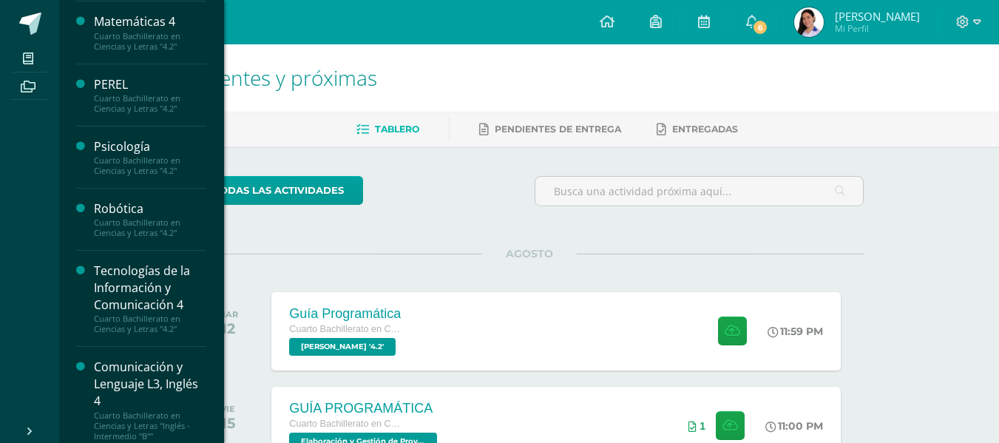
scroll to position [547, 0]
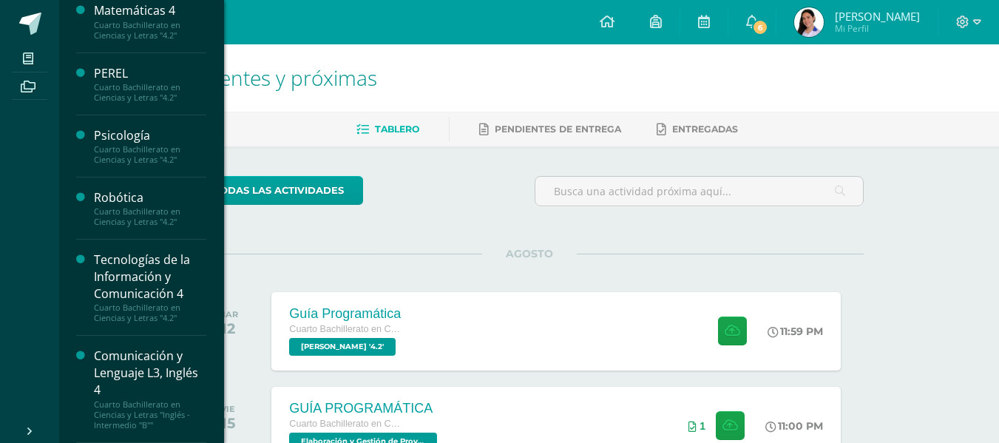
click at [126, 263] on div "Tecnologías de la Información y Comunicación 4" at bounding box center [150, 276] width 112 height 51
click at [159, 310] on div "Cuarto Bachillerato en Ciencias y Letras "4.2"" at bounding box center [150, 312] width 112 height 21
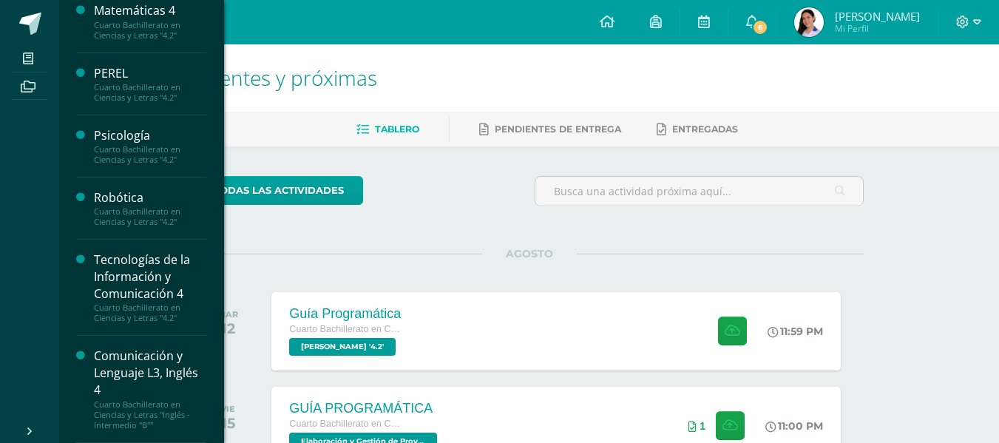
click at [159, 310] on div "Cuarto Bachillerato en Ciencias y Letras "4.2"" at bounding box center [150, 312] width 112 height 21
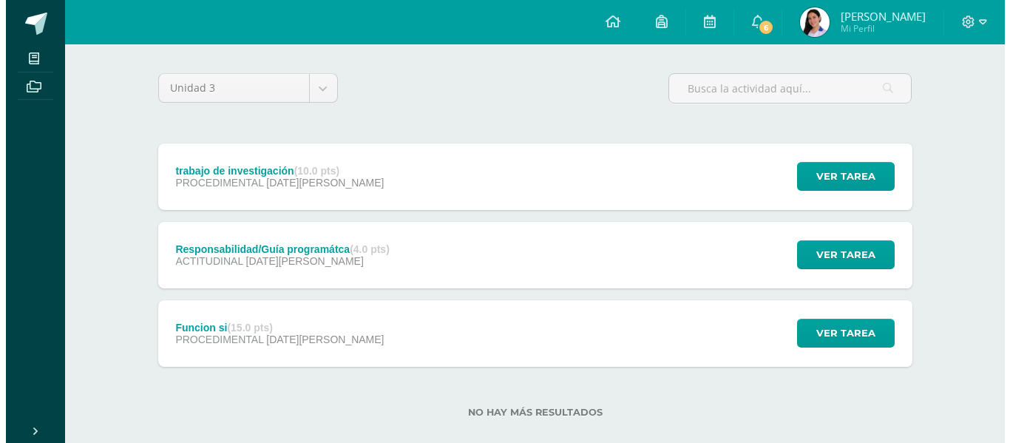
scroll to position [129, 0]
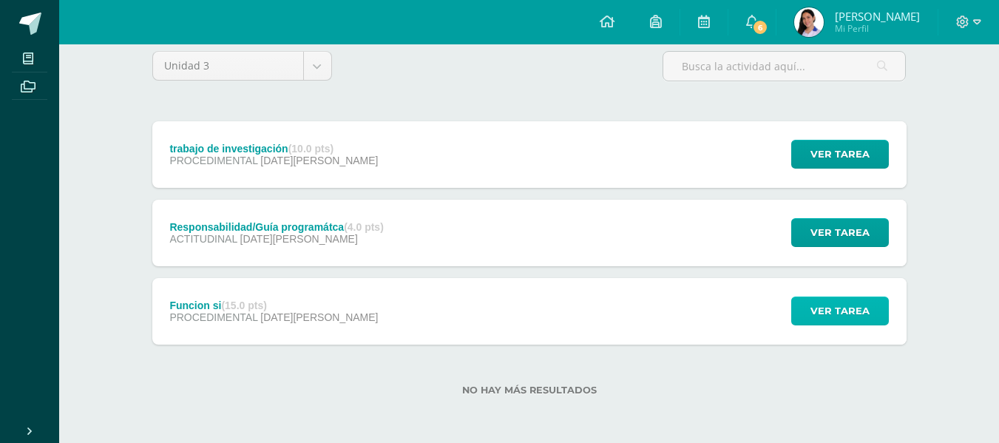
click at [833, 314] on span "Ver tarea" at bounding box center [840, 310] width 59 height 27
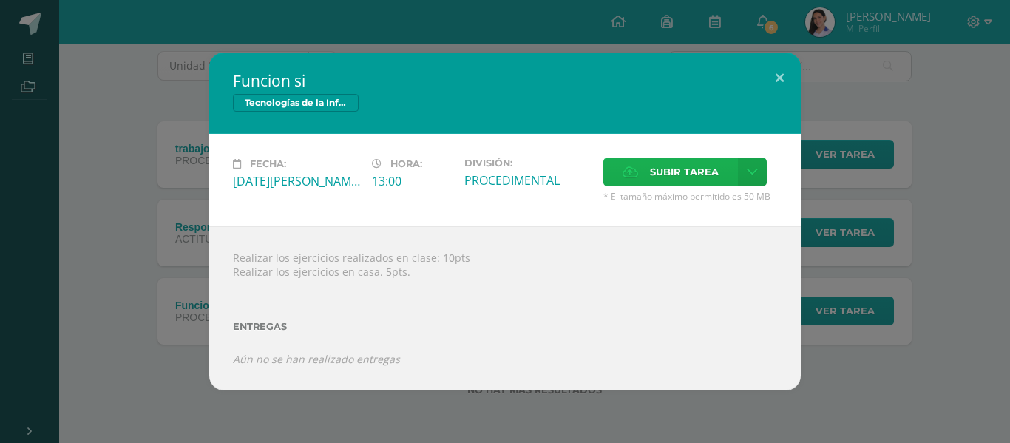
click at [700, 175] on span "Subir tarea" at bounding box center [684, 171] width 69 height 27
click at [0, 0] on input "Subir tarea" at bounding box center [0, 0] width 0 height 0
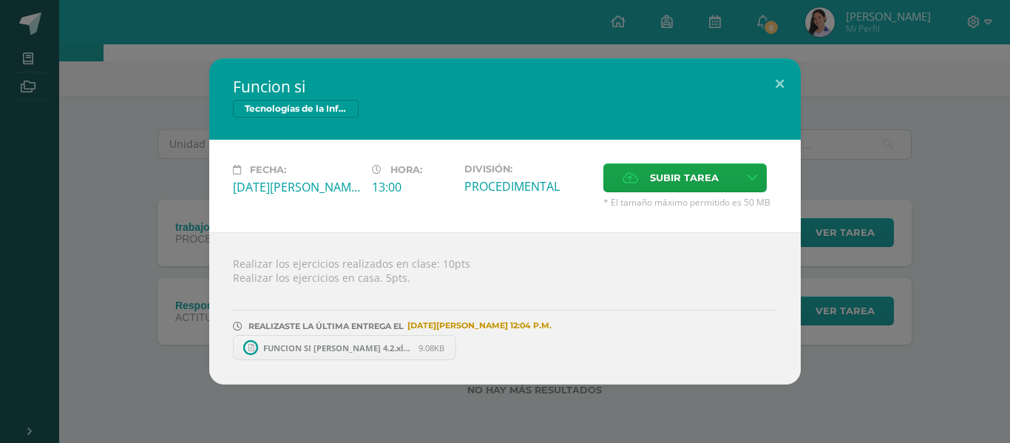
scroll to position [50, 0]
click at [354, 338] on link "FUNCION SI [PERSON_NAME] 4.2.xlsx 9.08KB" at bounding box center [352, 347] width 238 height 25
click at [340, 351] on span "FUNCION SI [PERSON_NAME] 4.2.xlsx" at bounding box center [337, 347] width 163 height 11
